Goal: Task Accomplishment & Management: Manage account settings

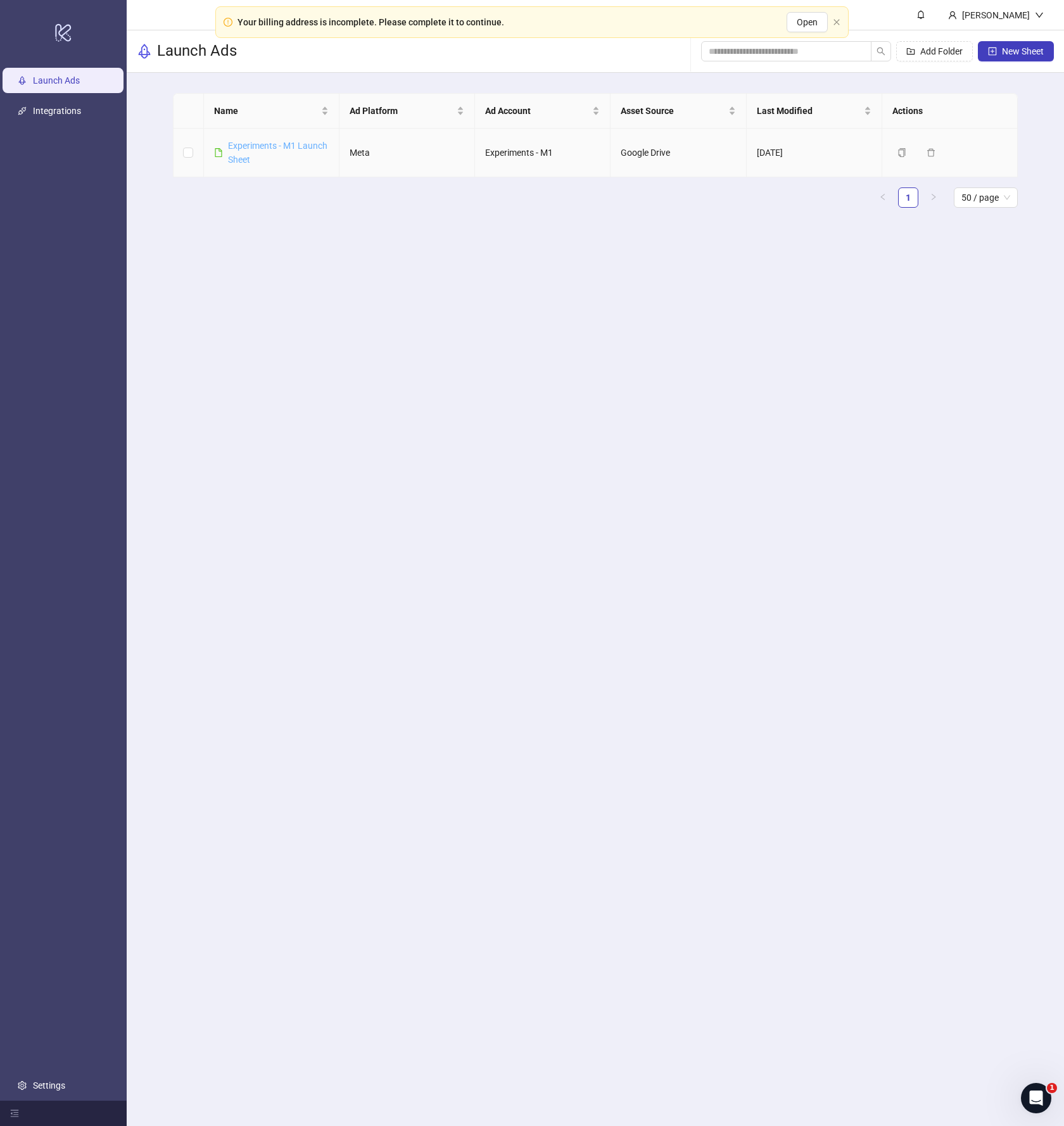
click at [308, 144] on link "Experiments - M1 Launch Sheet" at bounding box center [277, 152] width 100 height 24
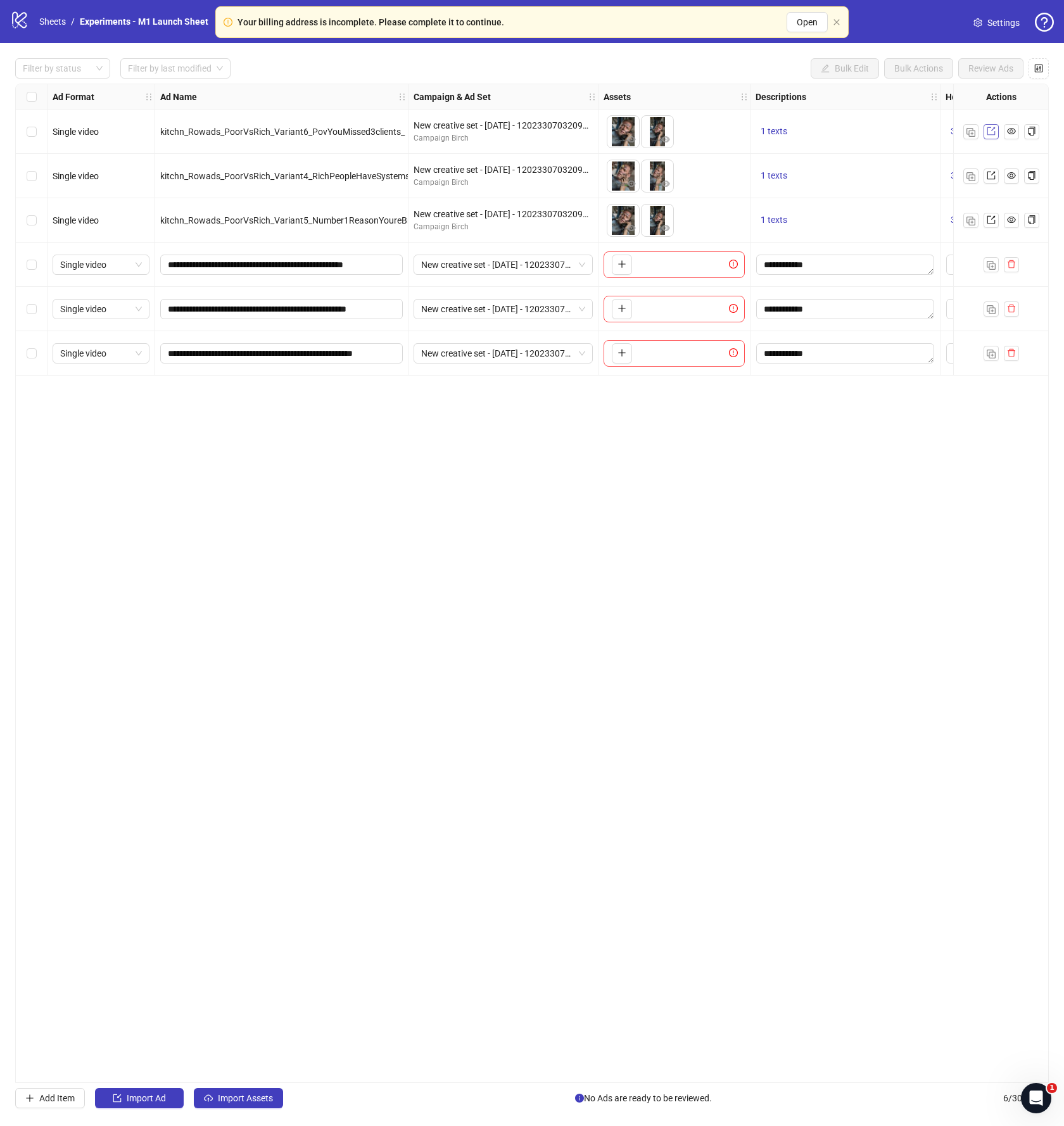
click at [992, 133] on icon "export" at bounding box center [991, 131] width 9 height 9
click at [1006, 21] on span "Settings" at bounding box center [1003, 22] width 32 height 14
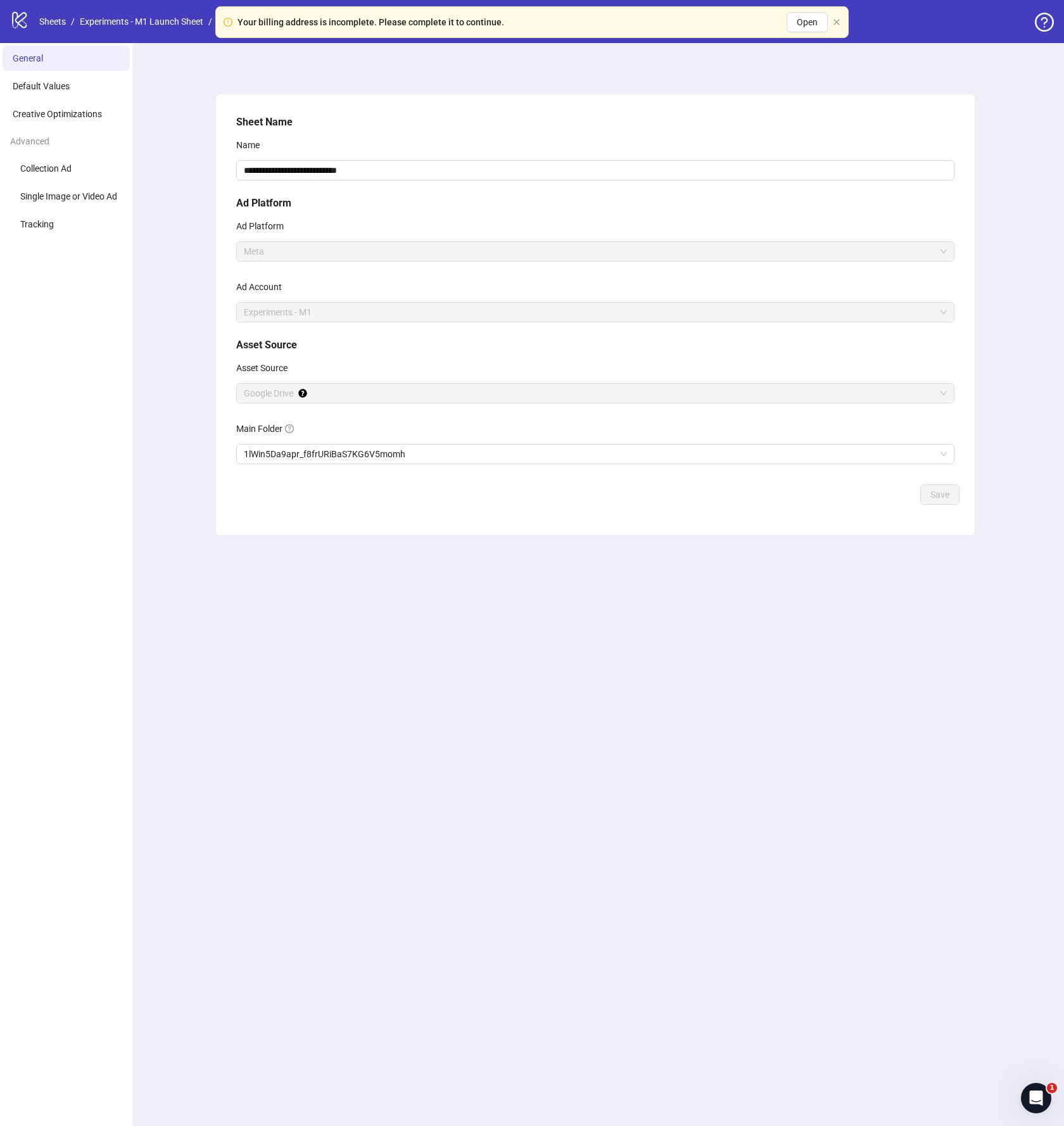
click at [836, 26] on button "button" at bounding box center [836, 22] width 7 height 8
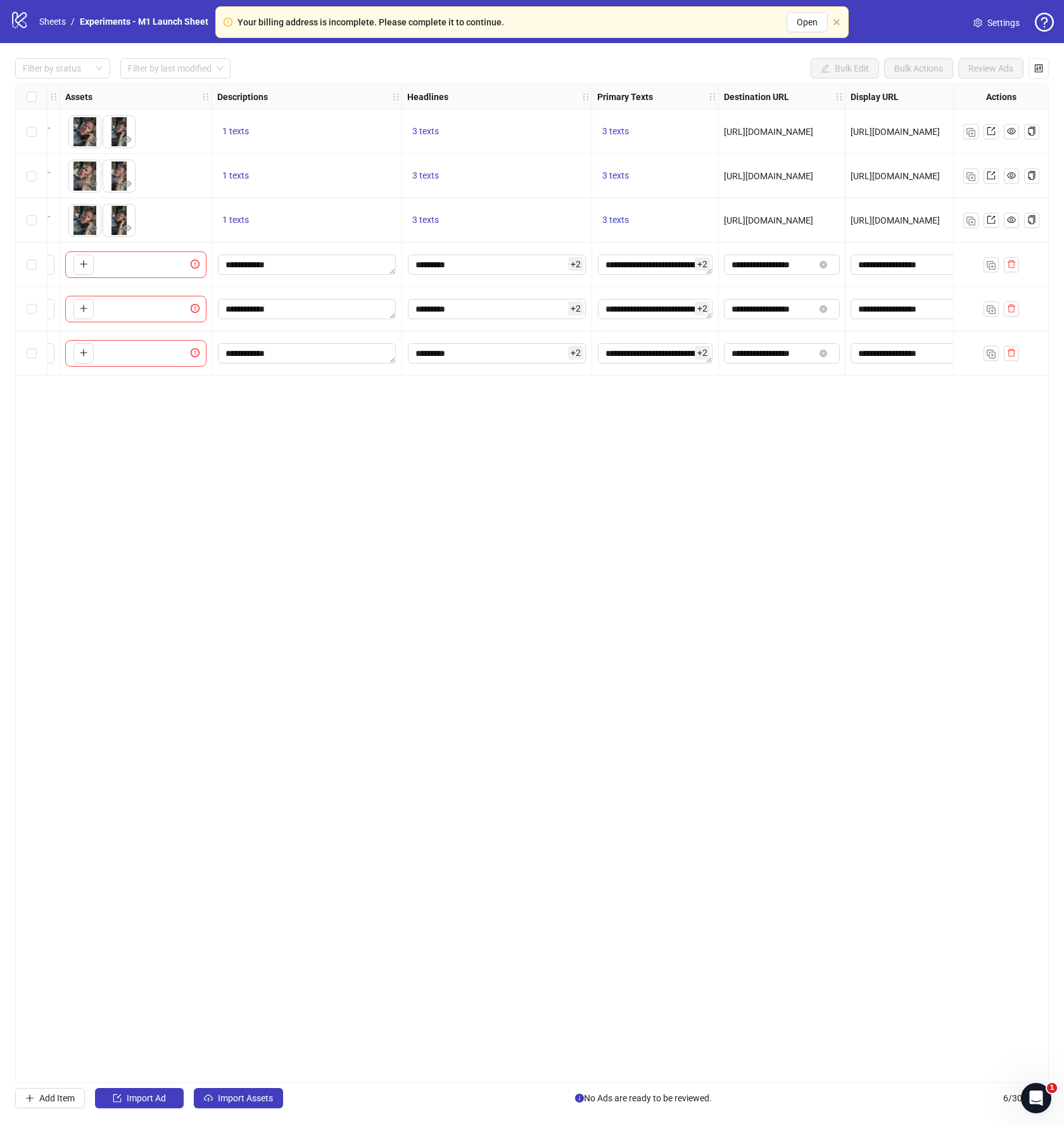
scroll to position [0, 546]
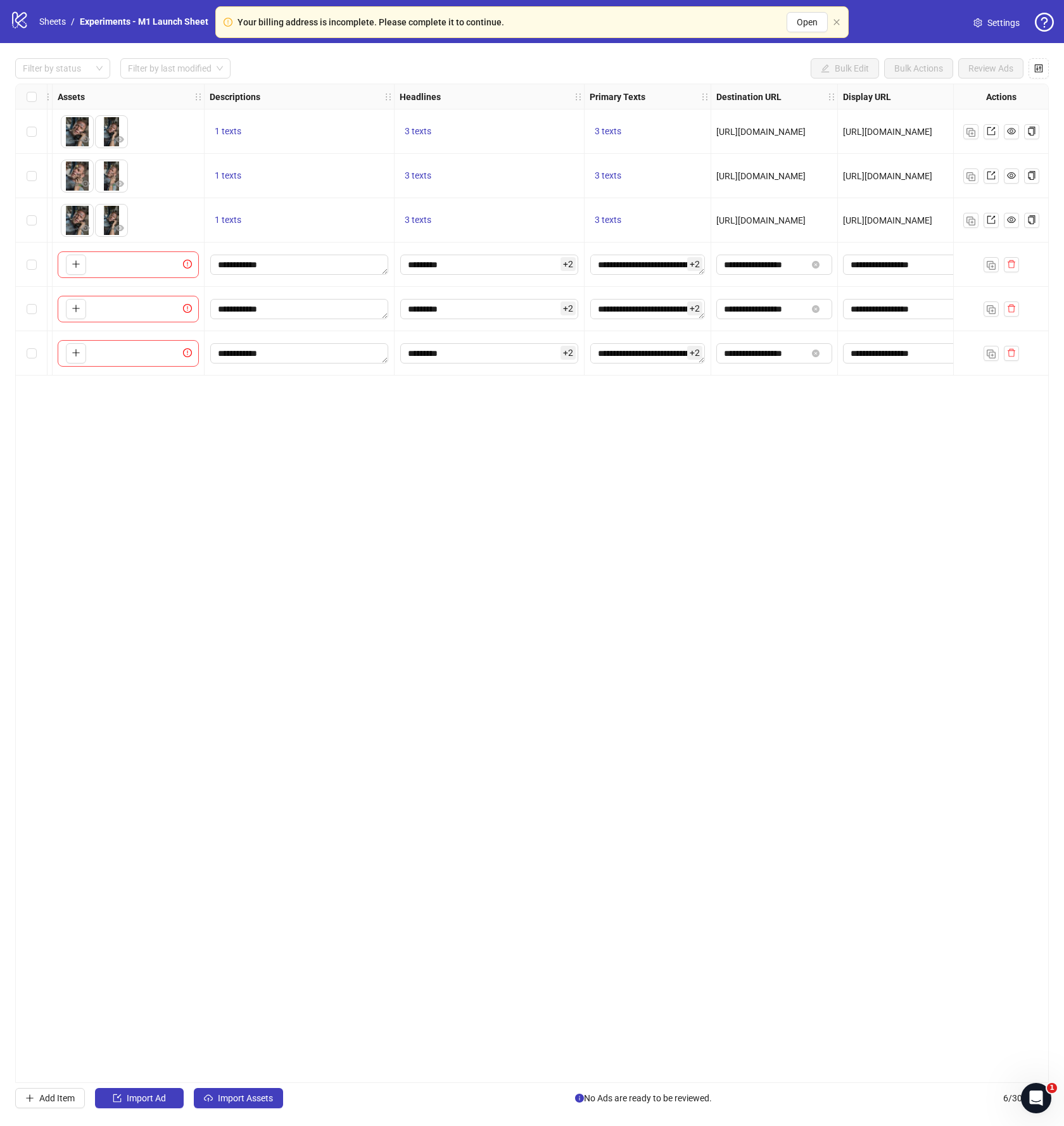
click at [873, 190] on div "[URL][DOMAIN_NAME]" at bounding box center [902, 177] width 127 height 45
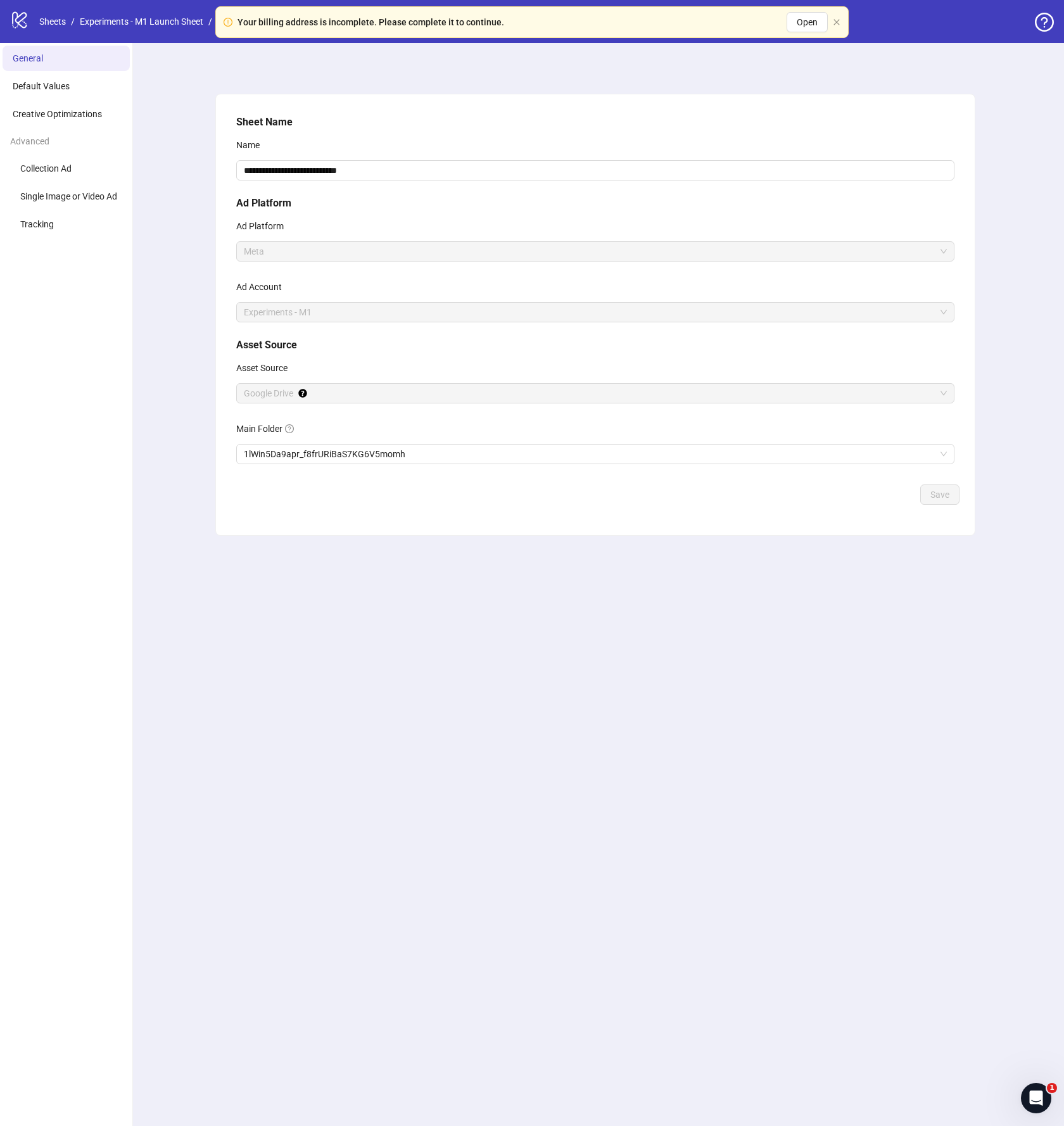
click at [24, 16] on icon "logo/logo-mobile" at bounding box center [19, 19] width 19 height 19
click at [17, 18] on icon at bounding box center [20, 21] width 15 height 16
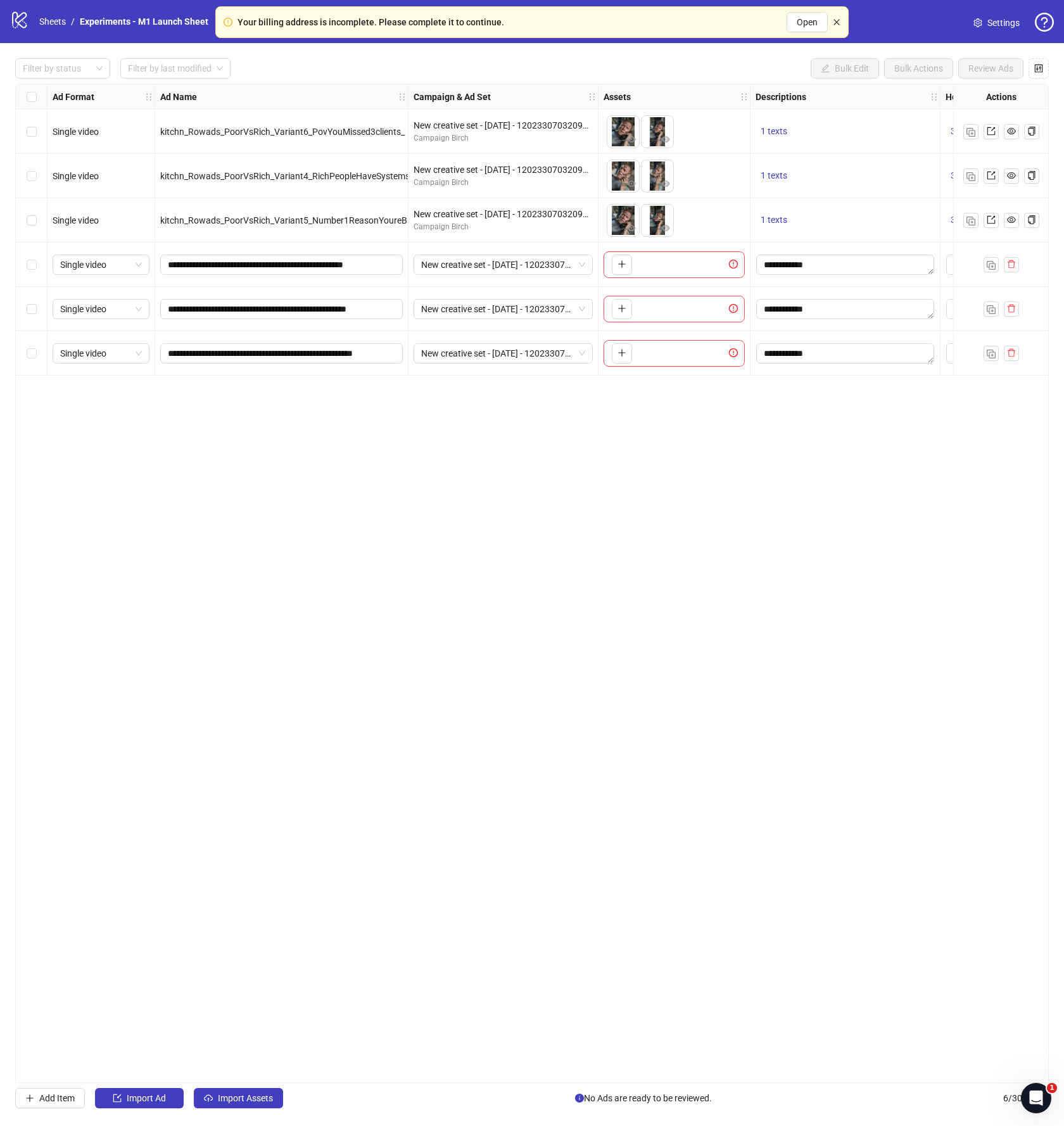
click at [840, 23] on icon "close" at bounding box center [836, 21] width 7 height 7
